Goal: Obtain resource: Download file/media

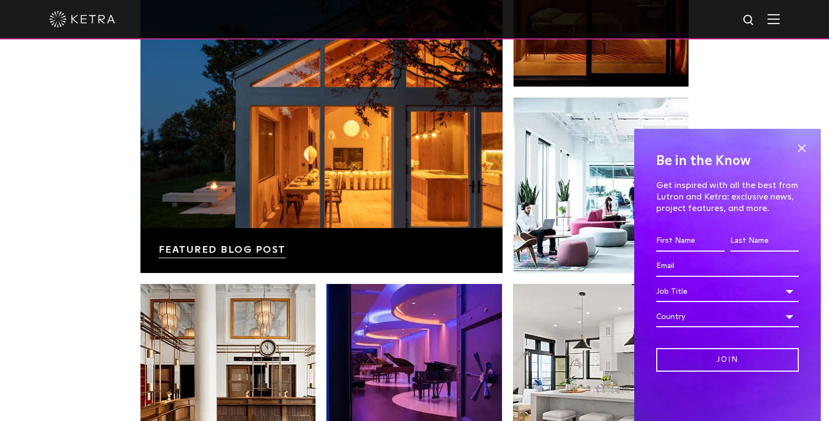
scroll to position [1926, 0]
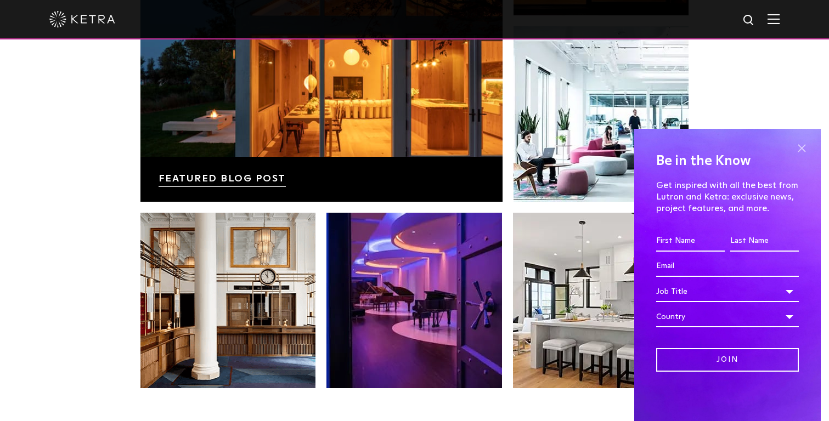
click at [804, 150] on span at bounding box center [801, 148] width 16 height 16
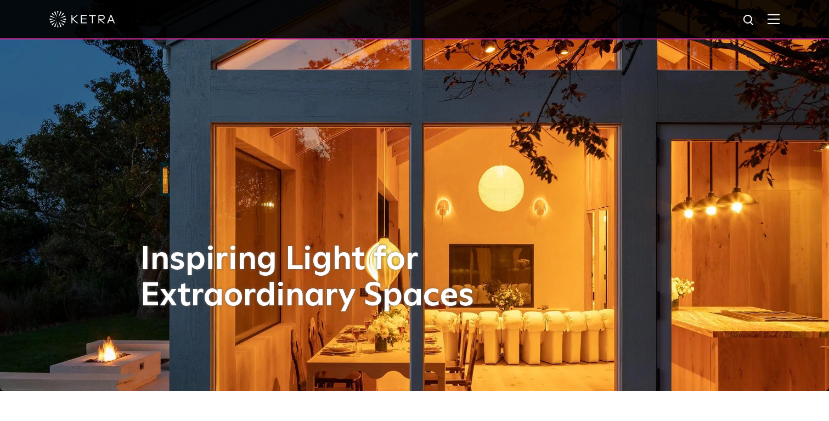
scroll to position [0, 0]
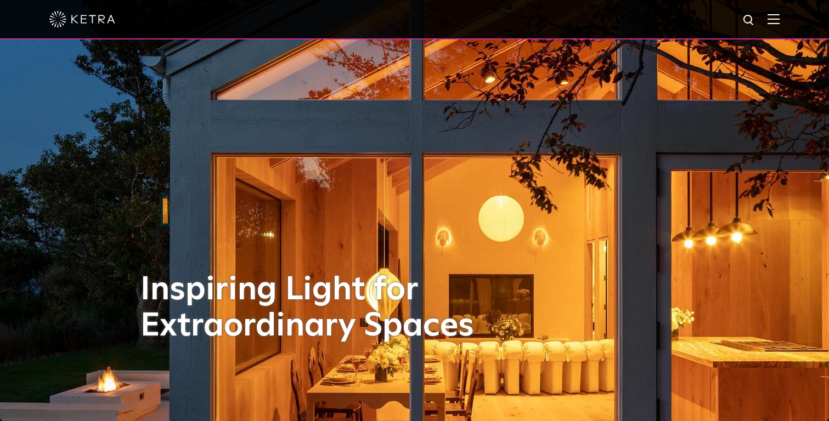
click at [766, 24] on div at bounding box center [414, 19] width 730 height 38
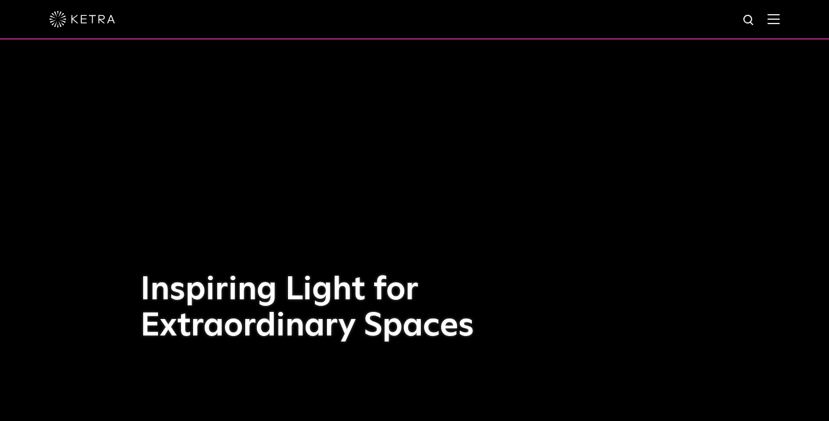
click at [778, 19] on img at bounding box center [773, 19] width 12 height 10
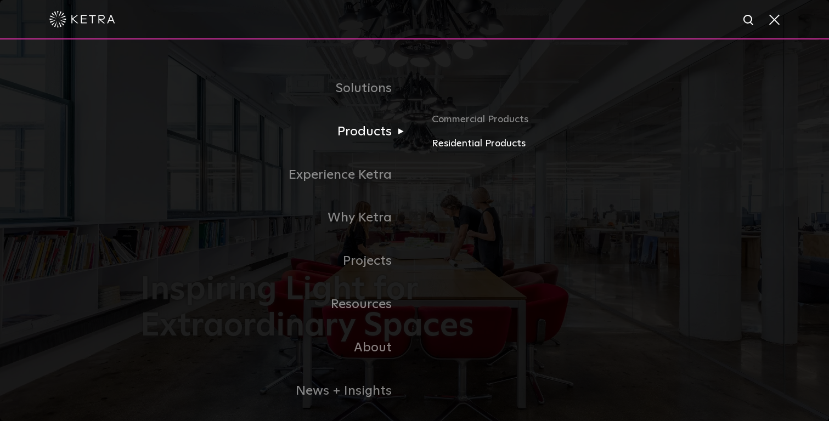
click at [463, 137] on link "Residential Products" at bounding box center [560, 144] width 257 height 16
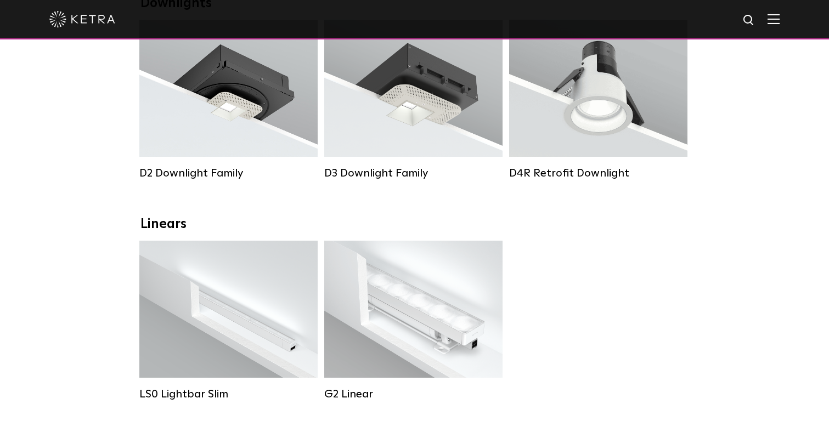
scroll to position [226, 0]
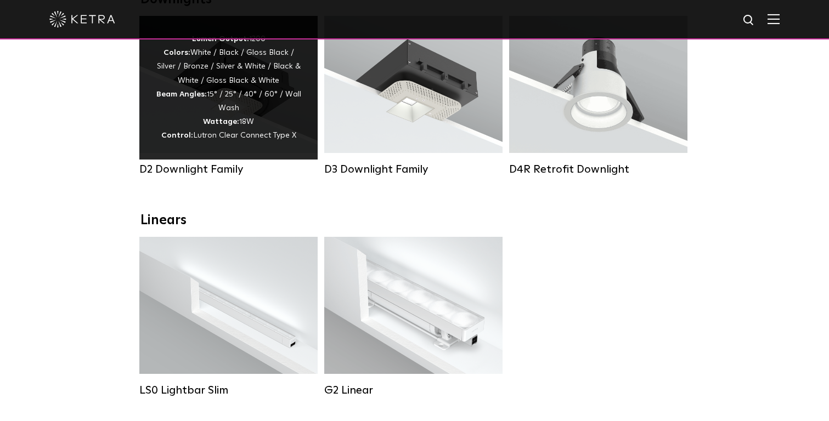
click at [204, 114] on div "Lumen Output: 1200 Colors: White / Black / Gloss Black / Silver / Bronze / Silv…" at bounding box center [228, 87] width 145 height 111
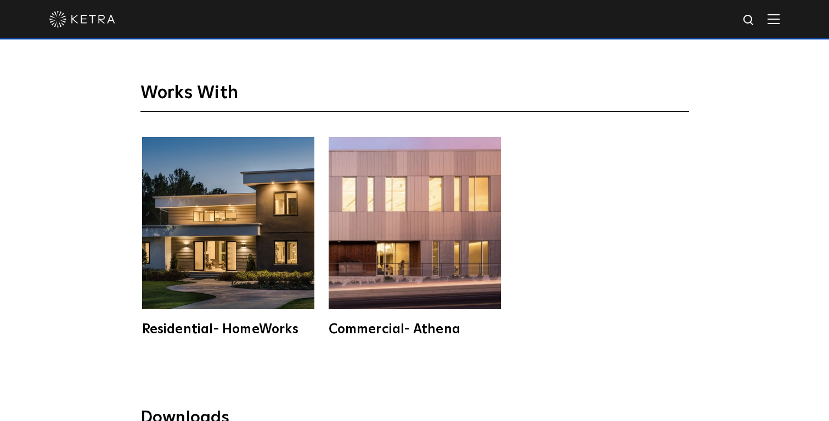
scroll to position [2872, 0]
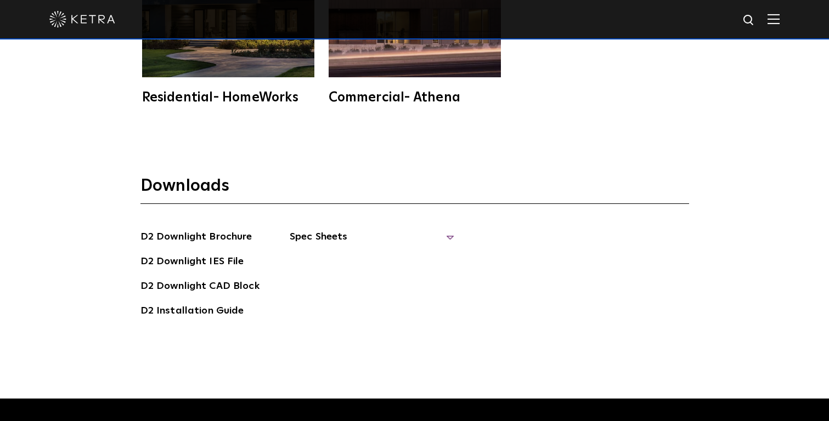
click at [354, 229] on span "Spec Sheets" at bounding box center [372, 241] width 165 height 24
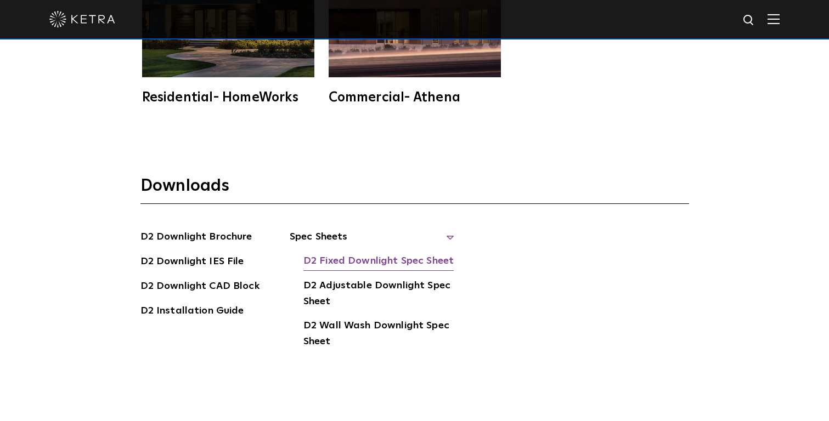
click at [341, 253] on link "D2 Fixed Downlight Spec Sheet" at bounding box center [378, 262] width 150 height 18
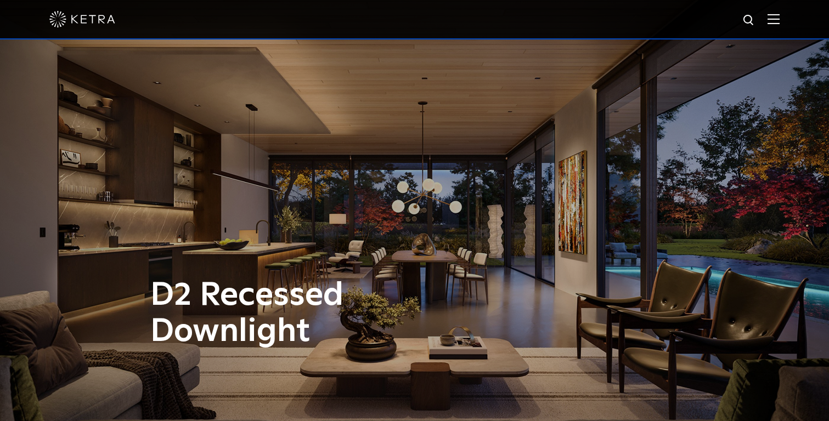
scroll to position [1, 0]
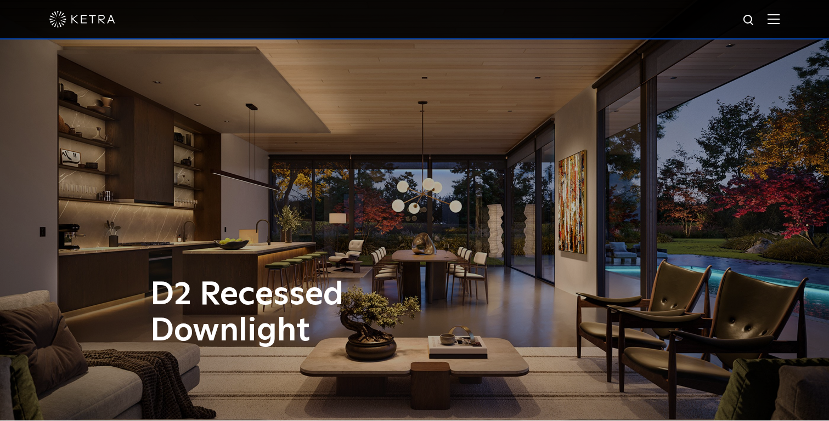
click at [768, 20] on img at bounding box center [773, 19] width 12 height 10
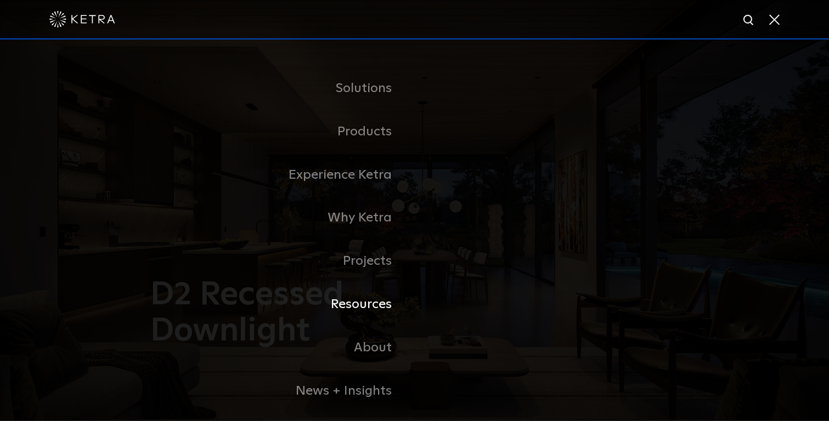
click at [360, 299] on link "Resources" at bounding box center [277, 304] width 274 height 43
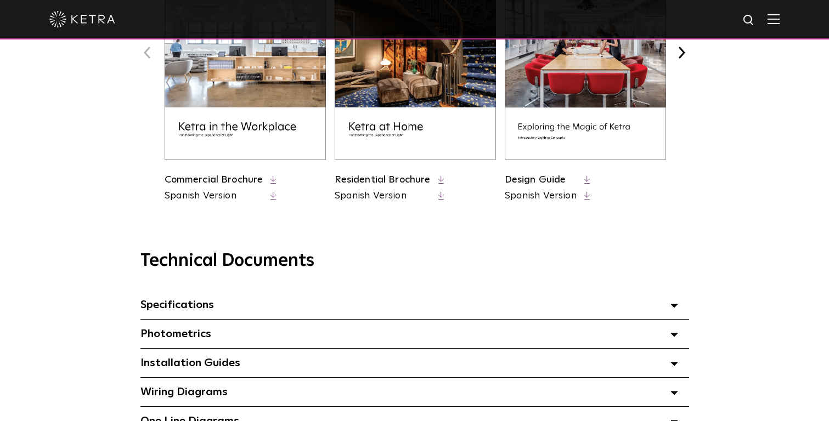
scroll to position [567, 0]
click at [398, 179] on link "Residential Brochure" at bounding box center [383, 181] width 96 height 10
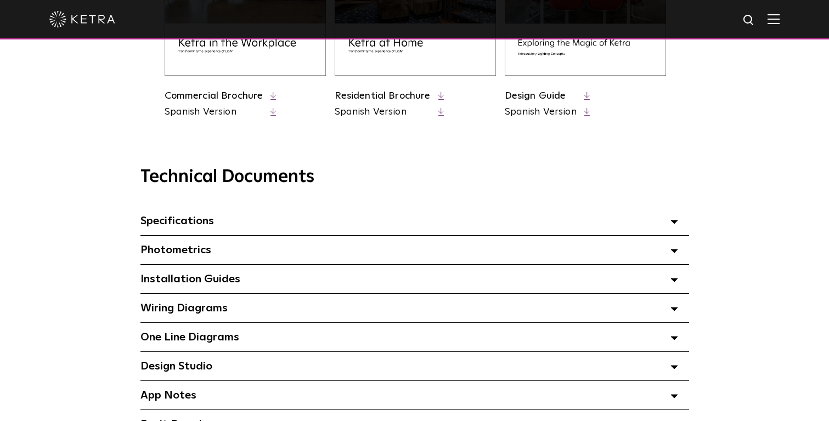
scroll to position [657, 0]
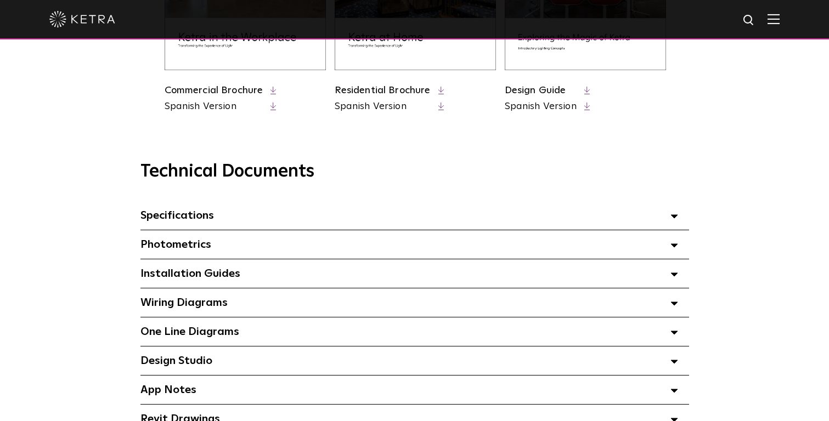
click at [664, 246] on div "Photometrics Select checkboxes to use the bulk download option below" at bounding box center [414, 244] width 549 height 29
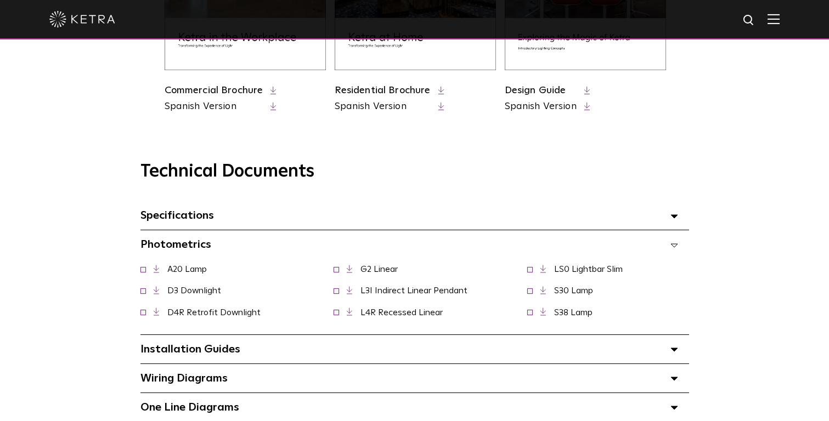
click at [676, 237] on div "Photometrics Select checkboxes to use the bulk download option below" at bounding box center [414, 244] width 549 height 29
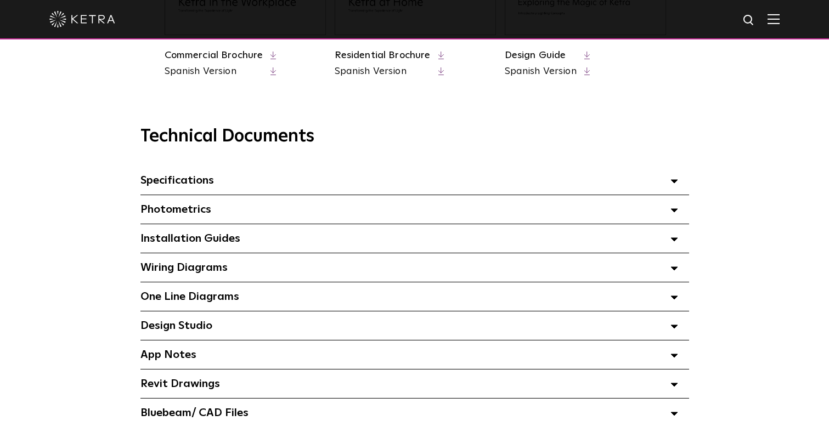
scroll to position [698, 0]
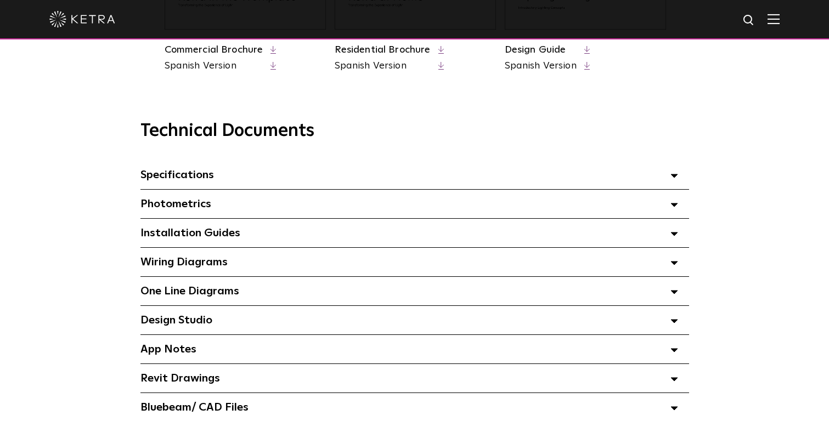
click at [642, 265] on div "Wiring Diagrams Select checkboxes to use the bulk download option below" at bounding box center [414, 262] width 549 height 29
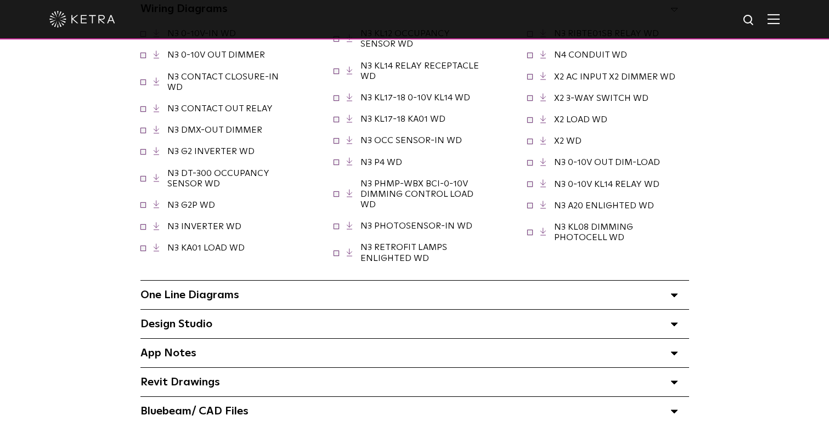
scroll to position [957, 0]
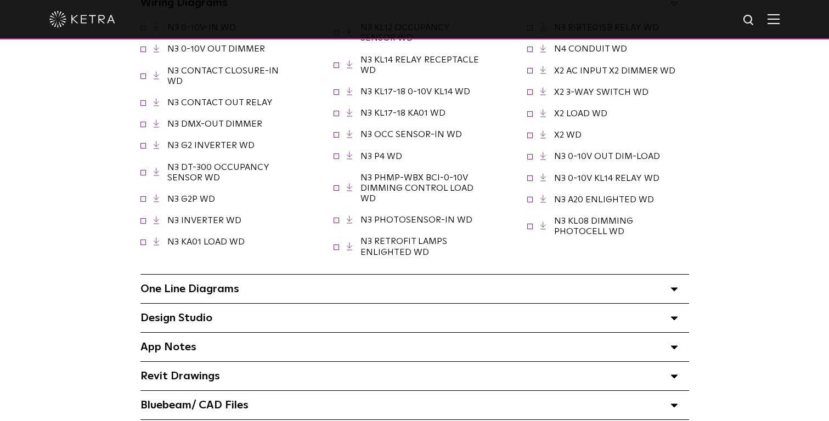
click at [675, 286] on span at bounding box center [674, 289] width 8 height 14
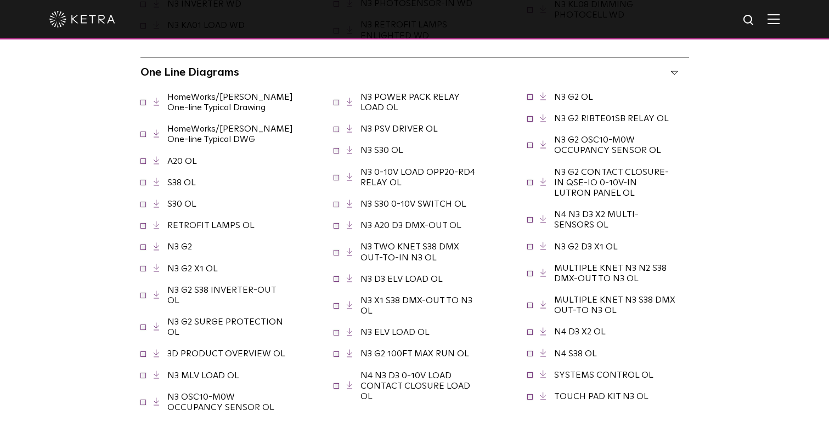
scroll to position [1171, 0]
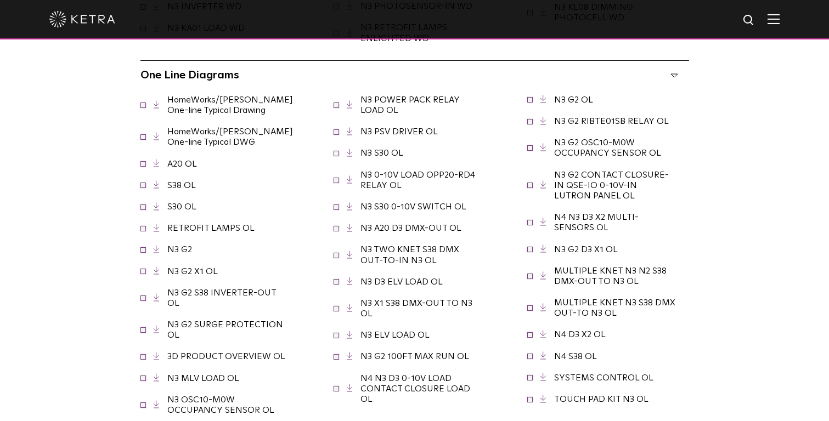
click at [142, 105] on span at bounding box center [142, 103] width 5 height 5
click at [213, 104] on link "HomeWorks/Ketra One-line Typical Drawing" at bounding box center [230, 104] width 126 height 19
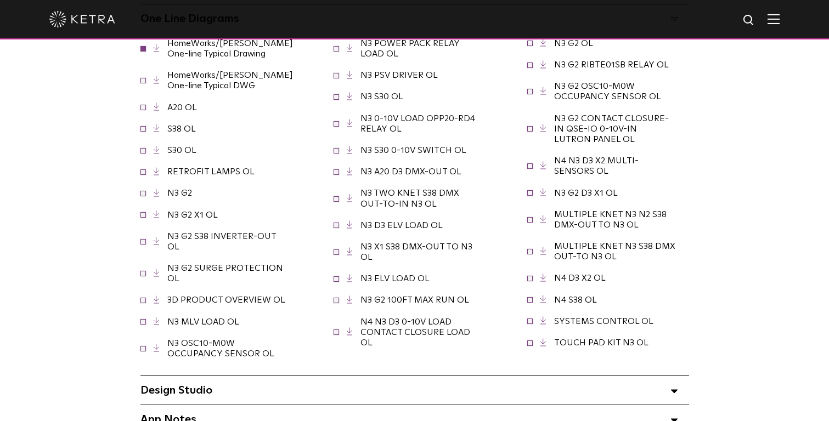
scroll to position [1229, 0]
click at [184, 87] on link "HomeWorks/Ketra One-line Typical DWG" at bounding box center [230, 79] width 126 height 19
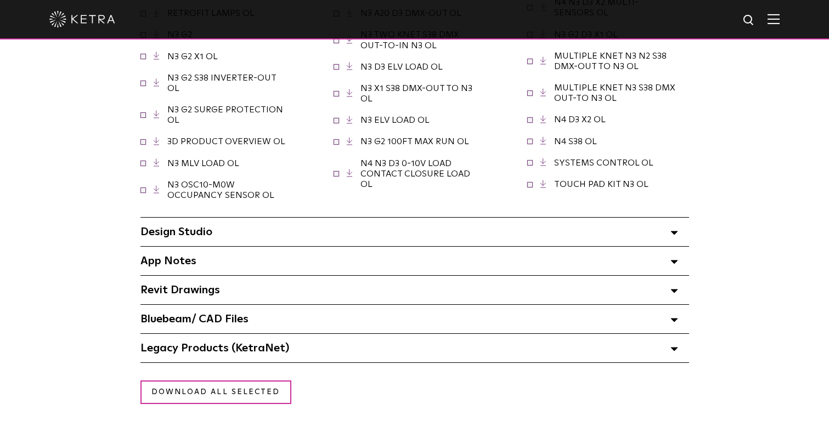
scroll to position [1393, 0]
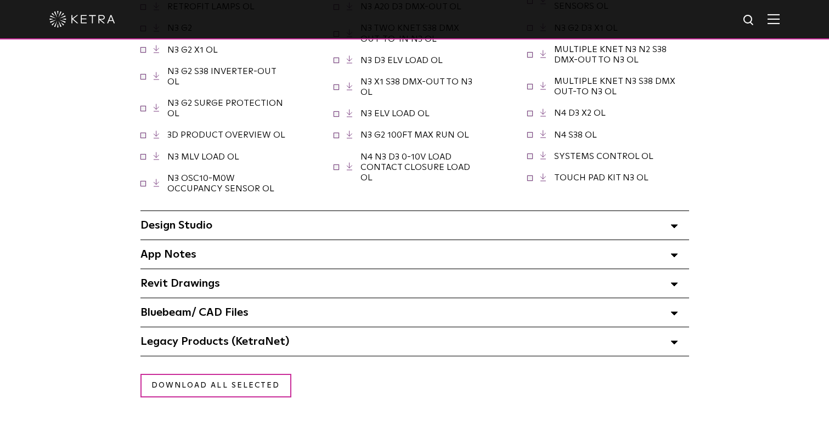
click at [649, 211] on div "Design Studio Select checkboxes to use the bulk download option below" at bounding box center [414, 225] width 549 height 29
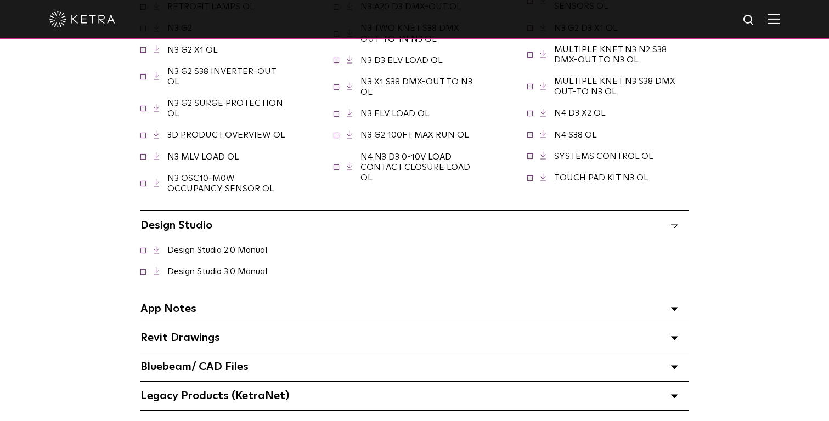
click at [226, 267] on link "Design Studio 3.0 Manual" at bounding box center [217, 271] width 100 height 9
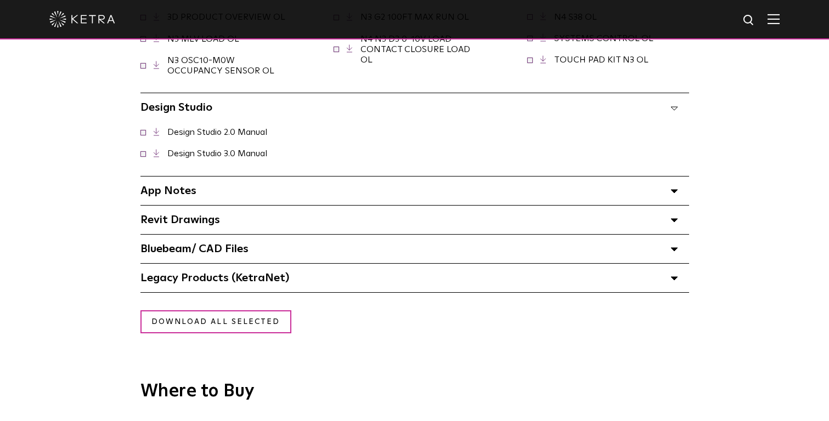
scroll to position [1512, 0]
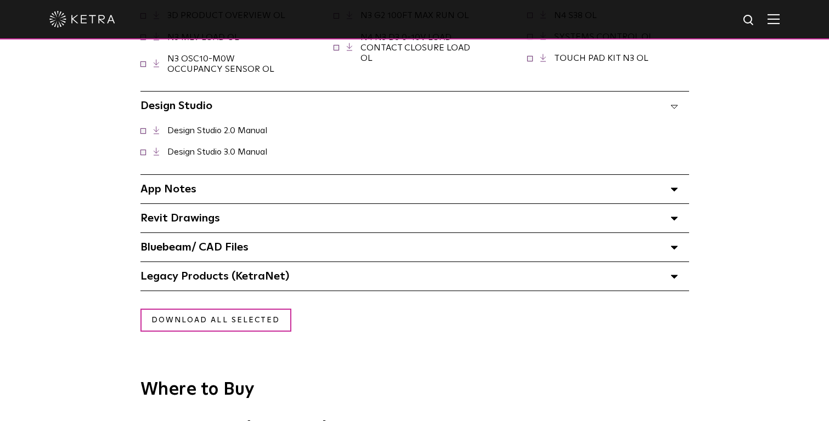
click at [255, 184] on div "App Notes Select checkboxes to use the bulk download option below" at bounding box center [414, 189] width 549 height 29
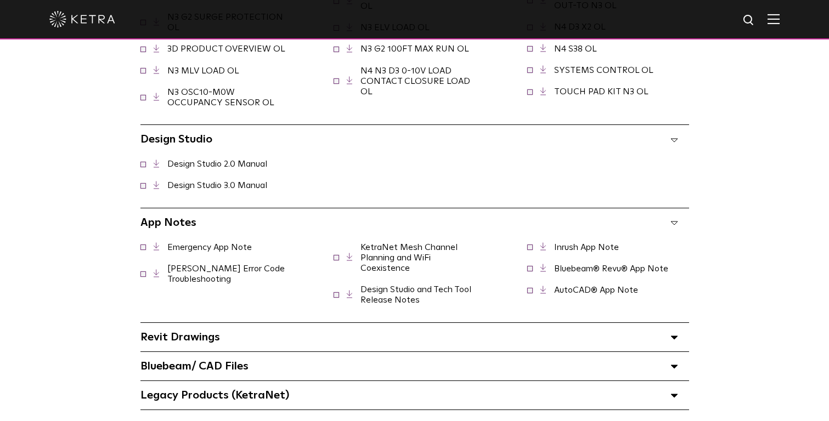
scroll to position [1476, 0]
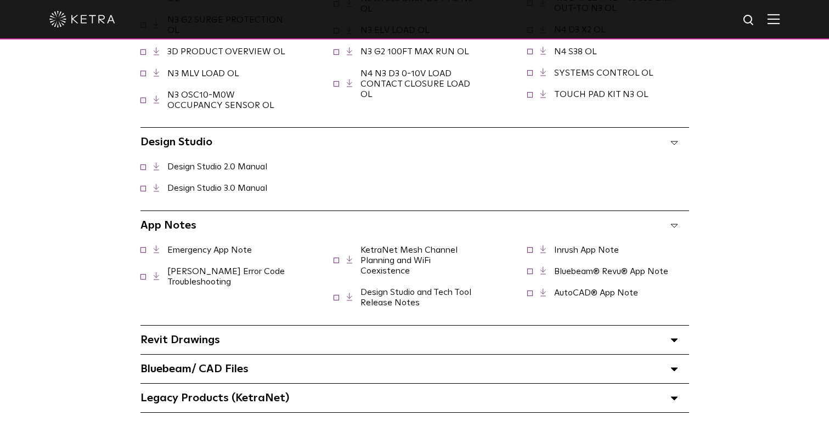
click at [377, 248] on link "KetraNet Mesh Channel Planning and WiFi Coexistence" at bounding box center [408, 261] width 97 height 30
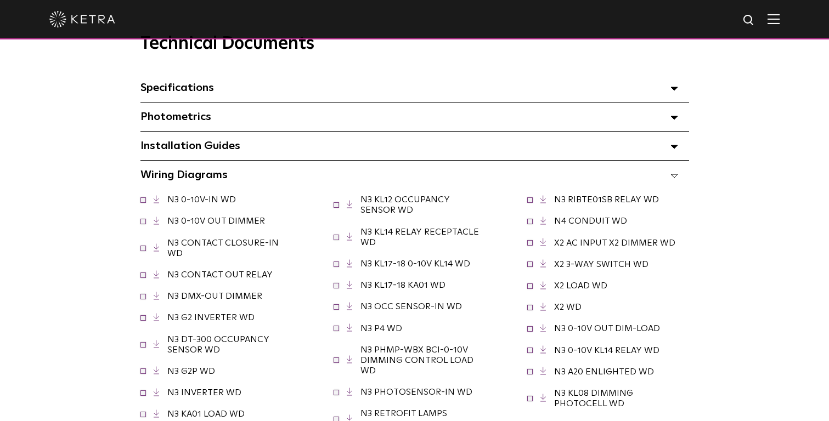
scroll to position [806, 0]
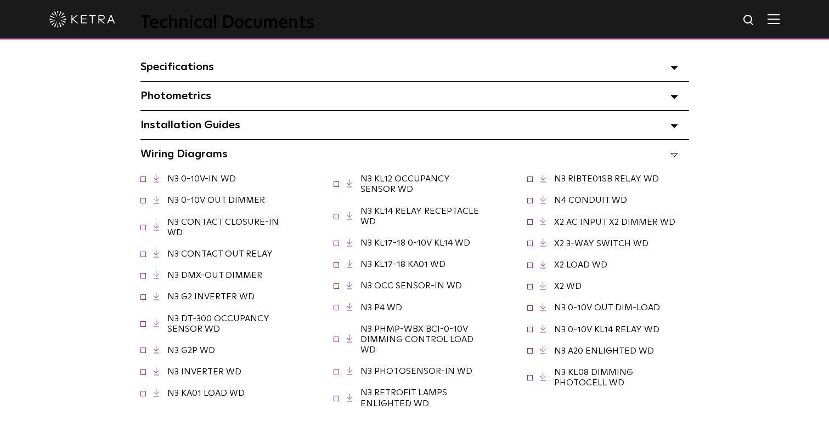
click at [260, 137] on div "Installation Guides Select checkboxes to use the bulk download option below" at bounding box center [414, 125] width 549 height 29
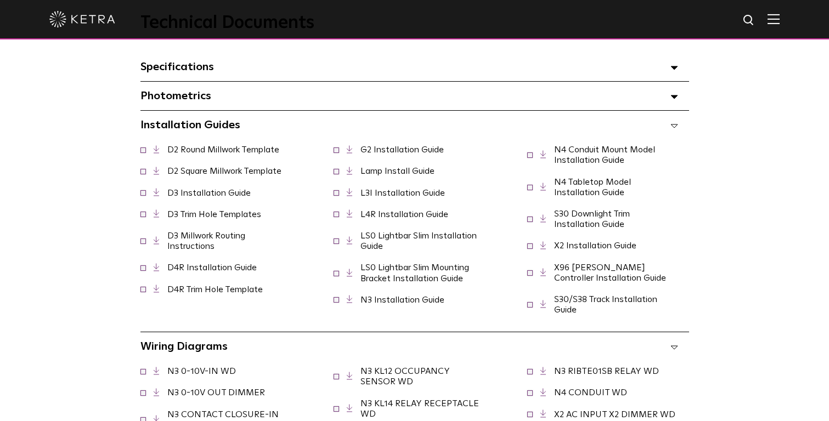
click at [179, 148] on link "D2 Round Millwork Template" at bounding box center [223, 149] width 112 height 9
click at [185, 177] on span "D2 Square Millwork Template" at bounding box center [218, 171] width 128 height 10
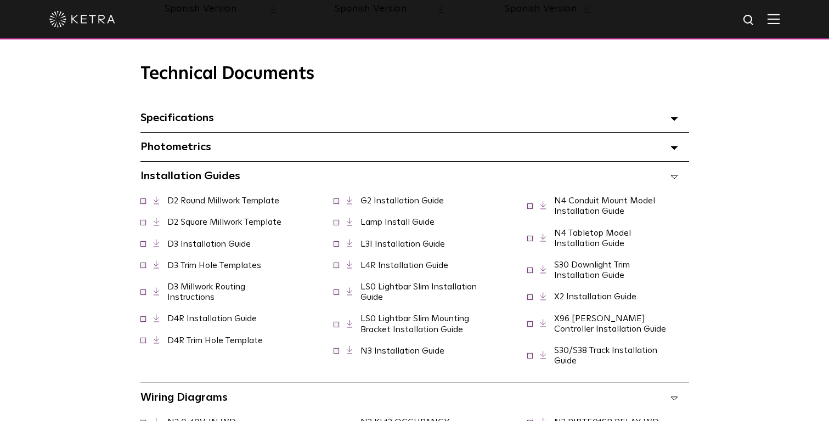
scroll to position [751, 0]
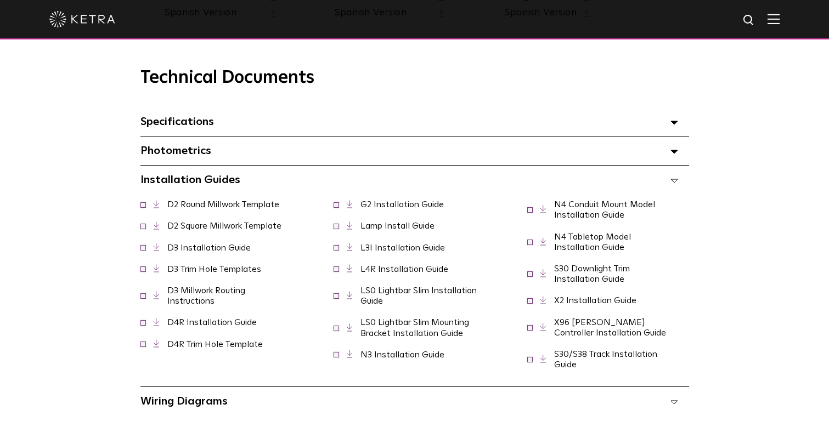
click at [221, 245] on link "D3 Installation Guide" at bounding box center [208, 248] width 83 height 9
